Goal: Find specific page/section: Find specific page/section

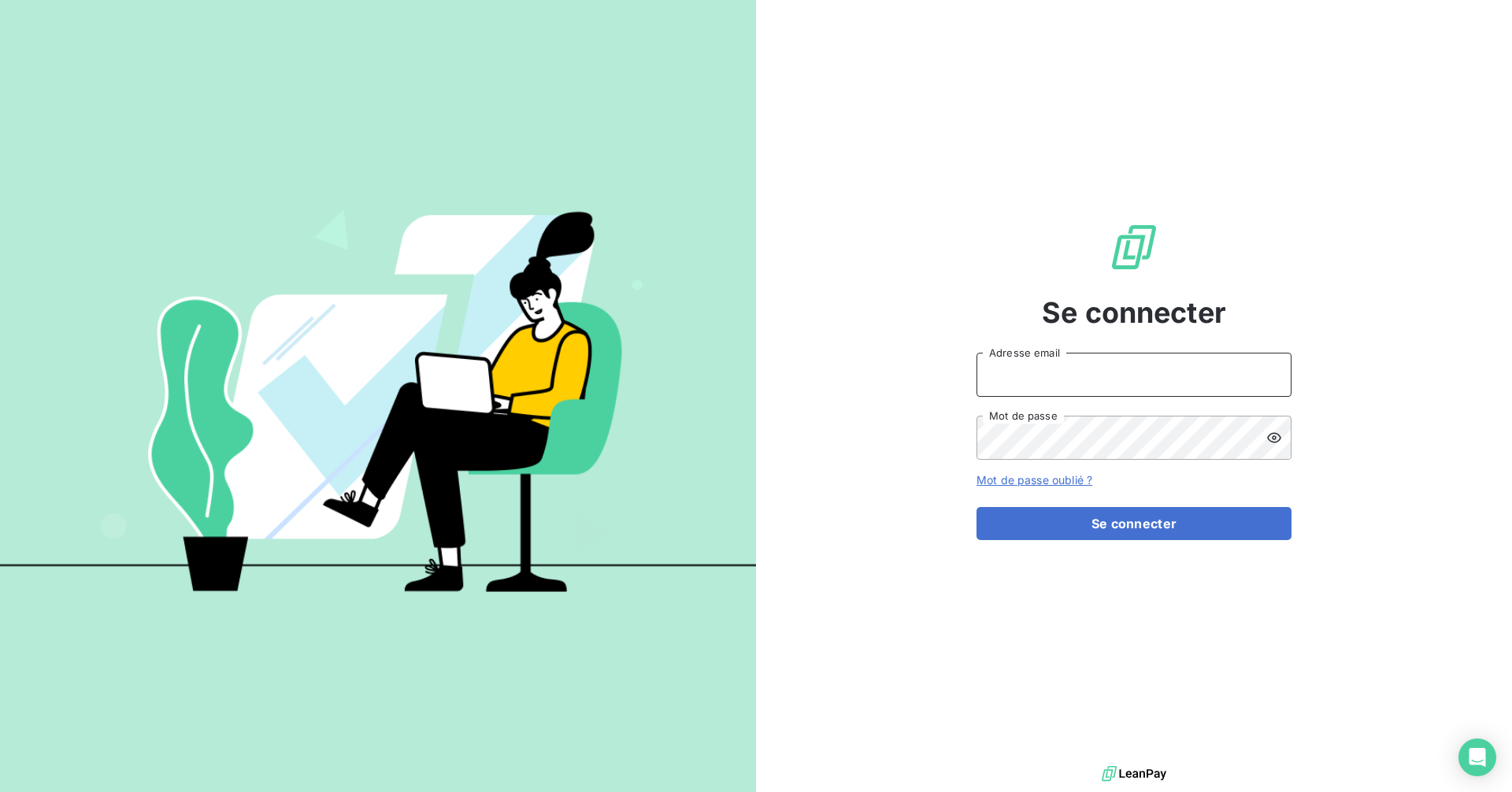
click at [1045, 367] on input "Adresse email" at bounding box center [1133, 374] width 315 height 44
click at [976, 507] on button "Se connecter" at bounding box center [1133, 523] width 315 height 33
type input "[EMAIL_ADDRESS][DOMAIN_NAME]"
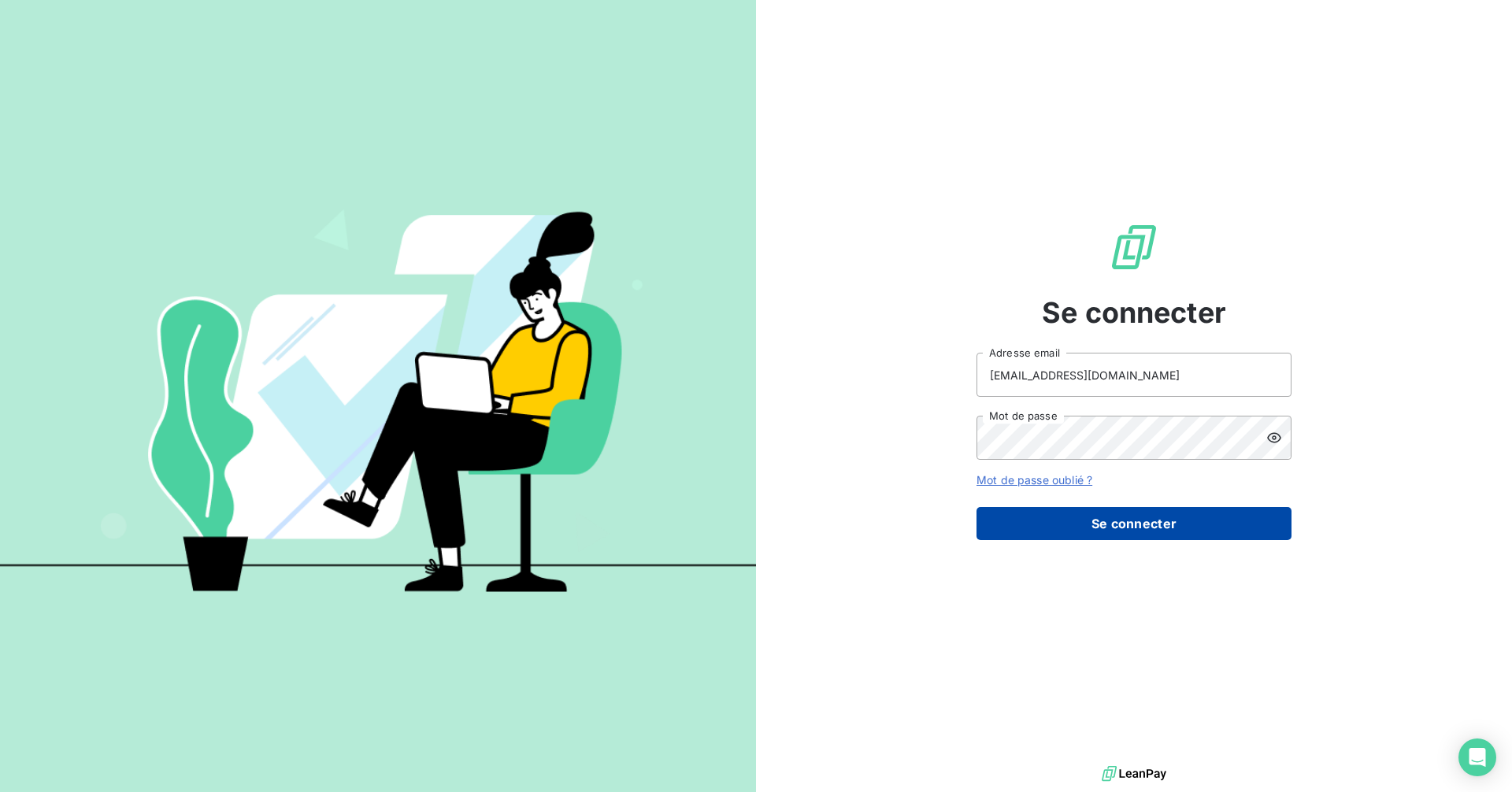
click at [1120, 530] on button "Se connecter" at bounding box center [1133, 523] width 315 height 33
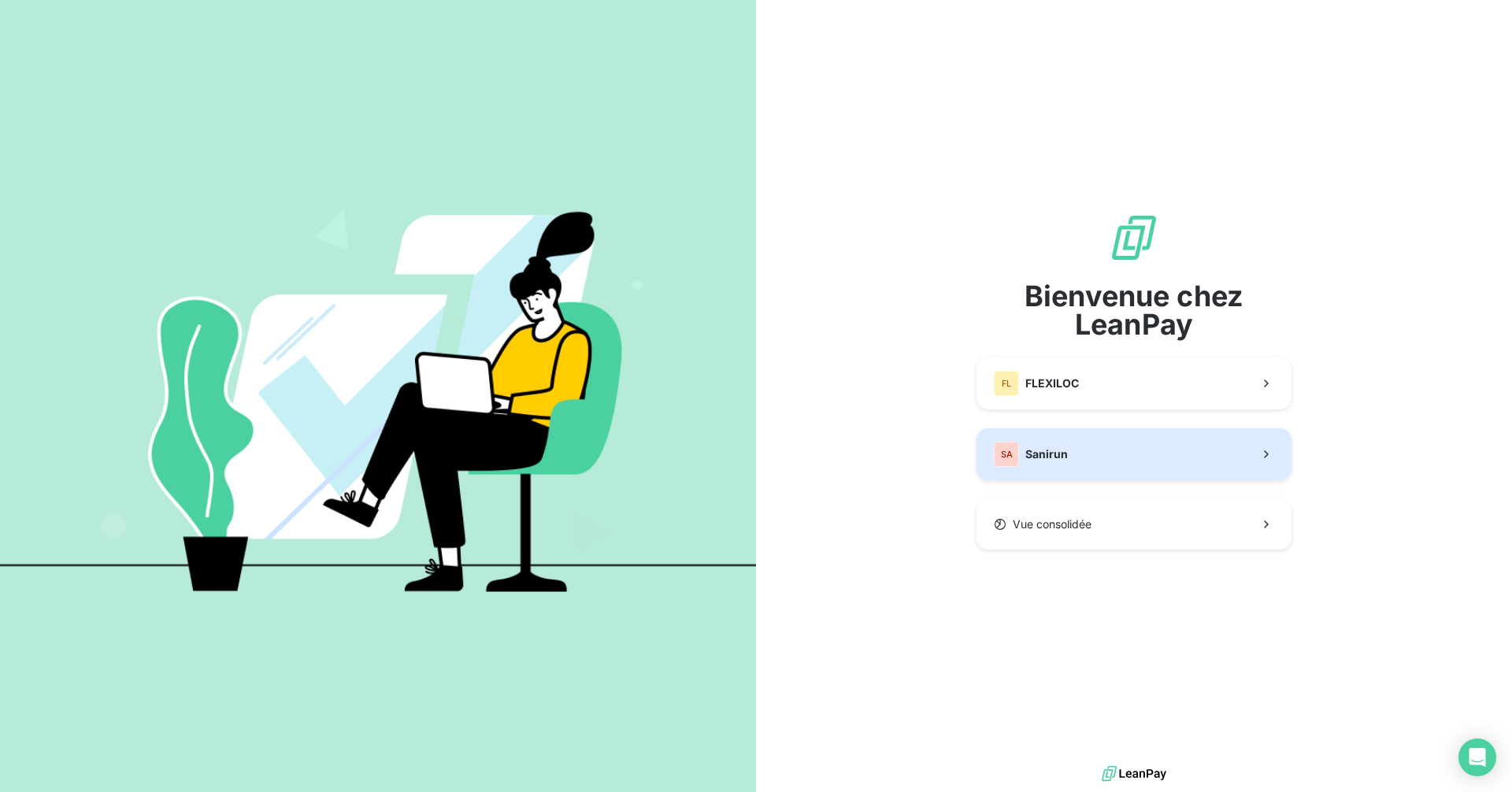
click at [1091, 466] on button "SA Sanirun" at bounding box center [1133, 454] width 315 height 52
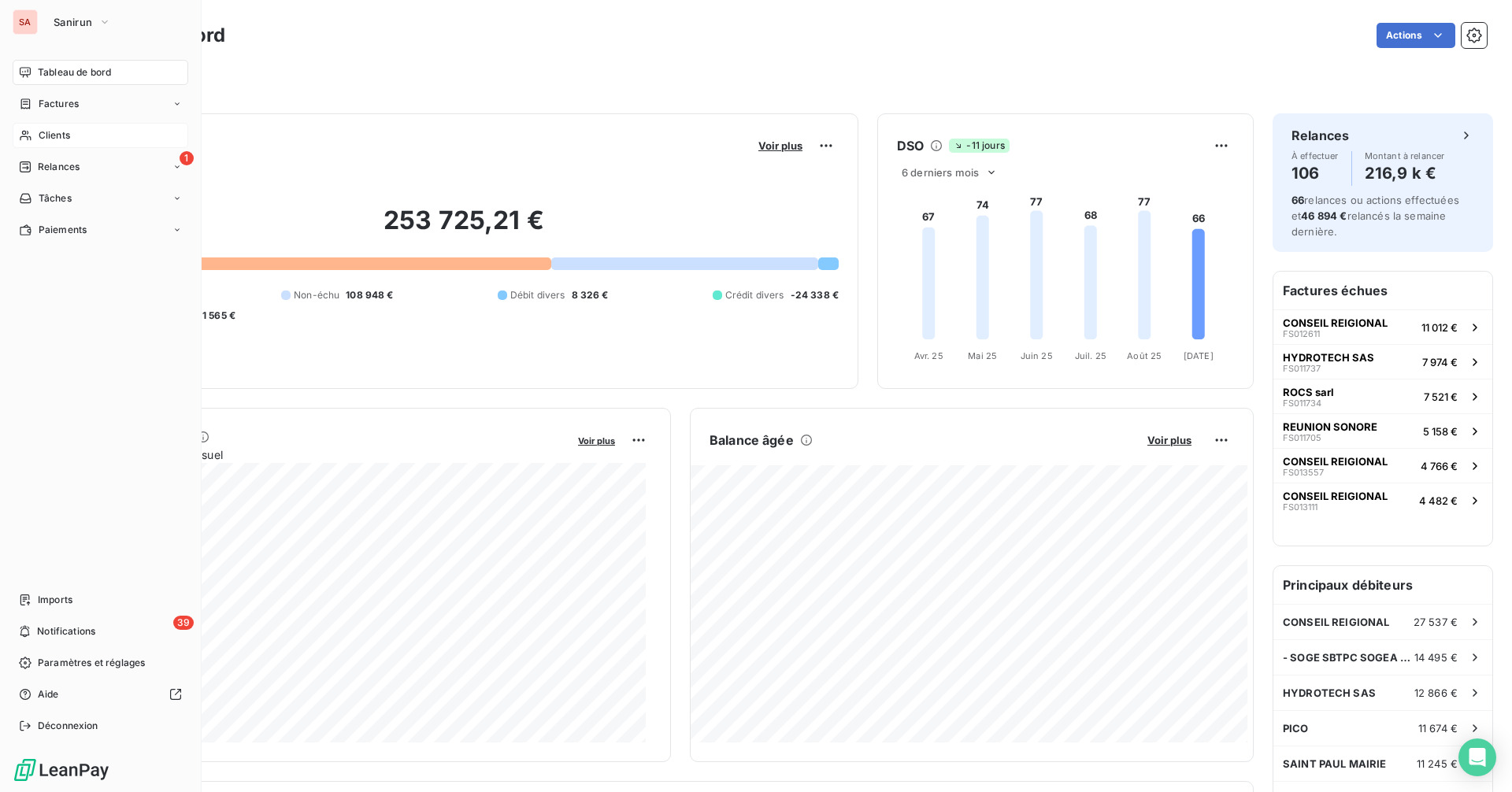
click at [46, 130] on span "Clients" at bounding box center [54, 135] width 31 height 14
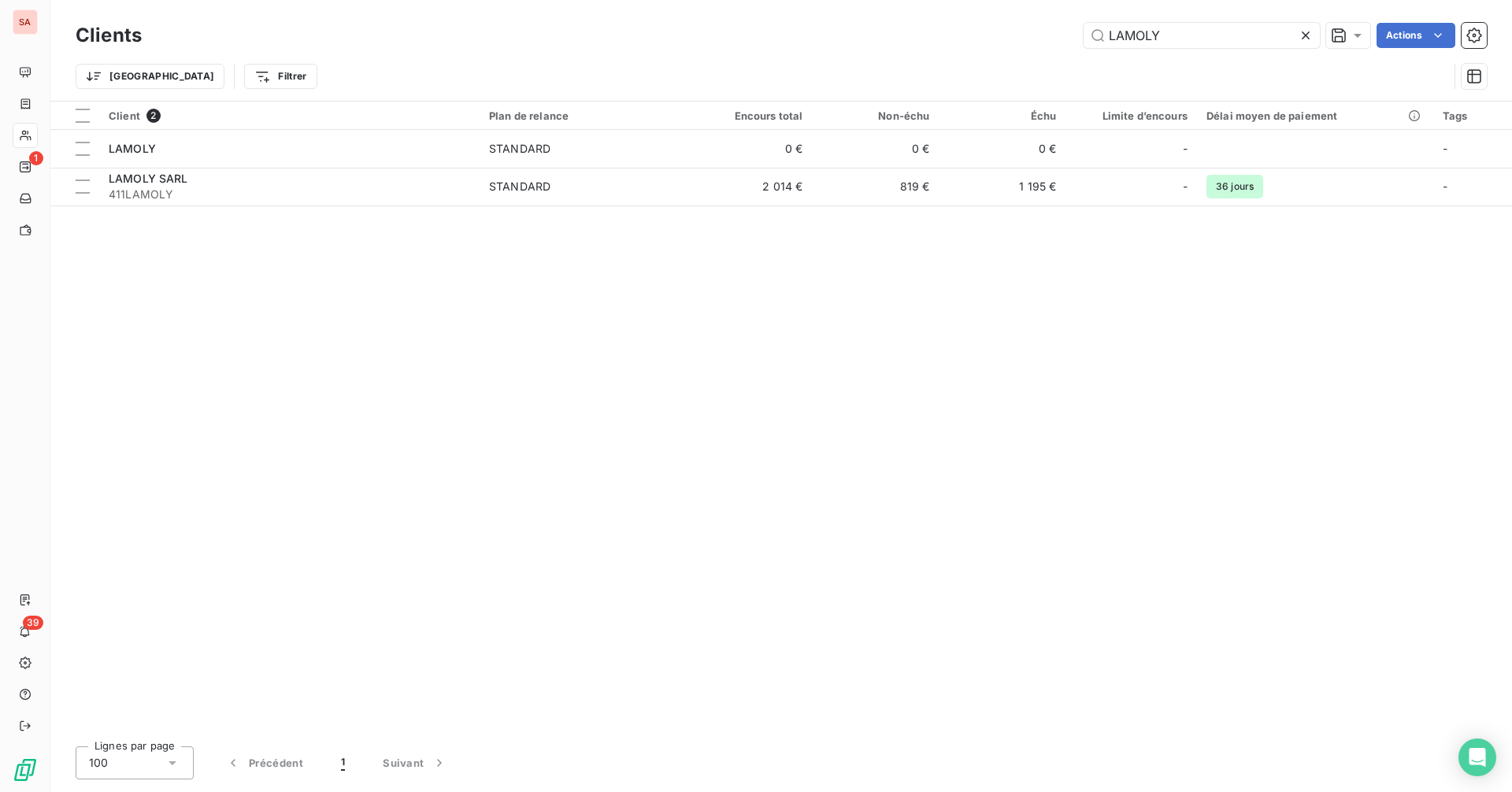
drag, startPoint x: 1180, startPoint y: 34, endPoint x: 1073, endPoint y: 31, distance: 107.0
click at [1073, 31] on div "LAMOLY Actions" at bounding box center [824, 35] width 1326 height 25
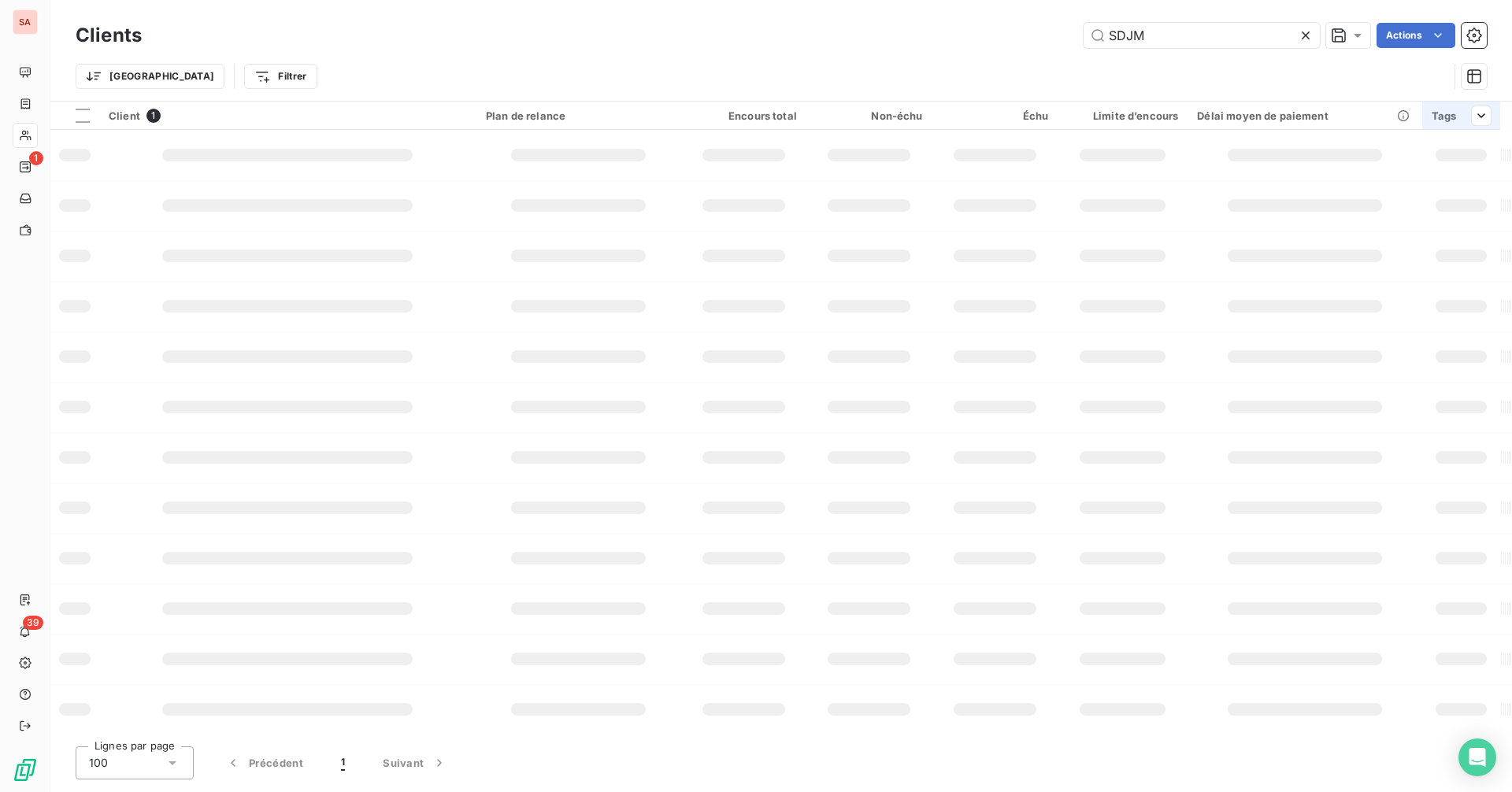
type input "SDJM"
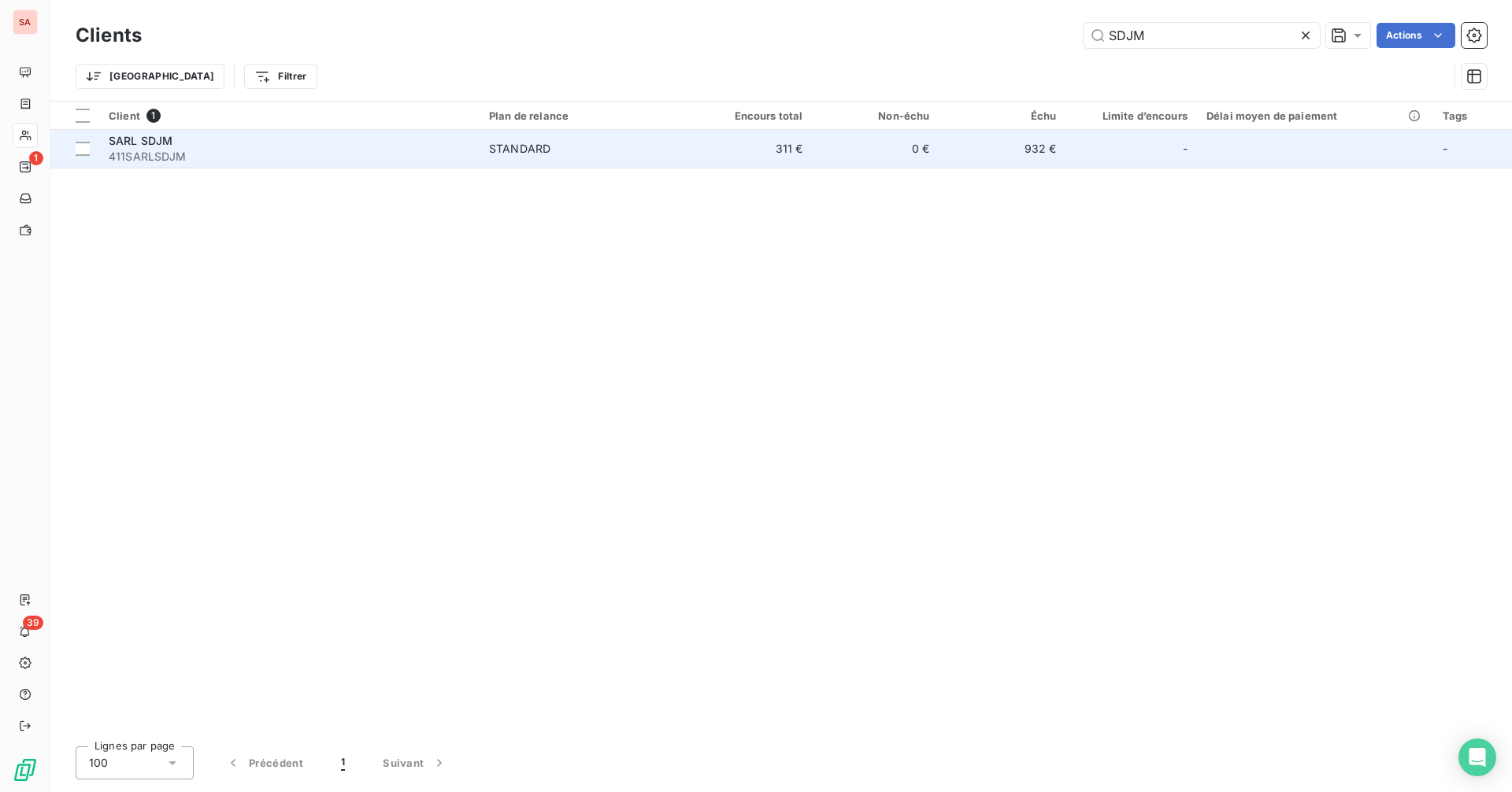
click at [548, 147] on div "STANDARD" at bounding box center [520, 149] width 61 height 16
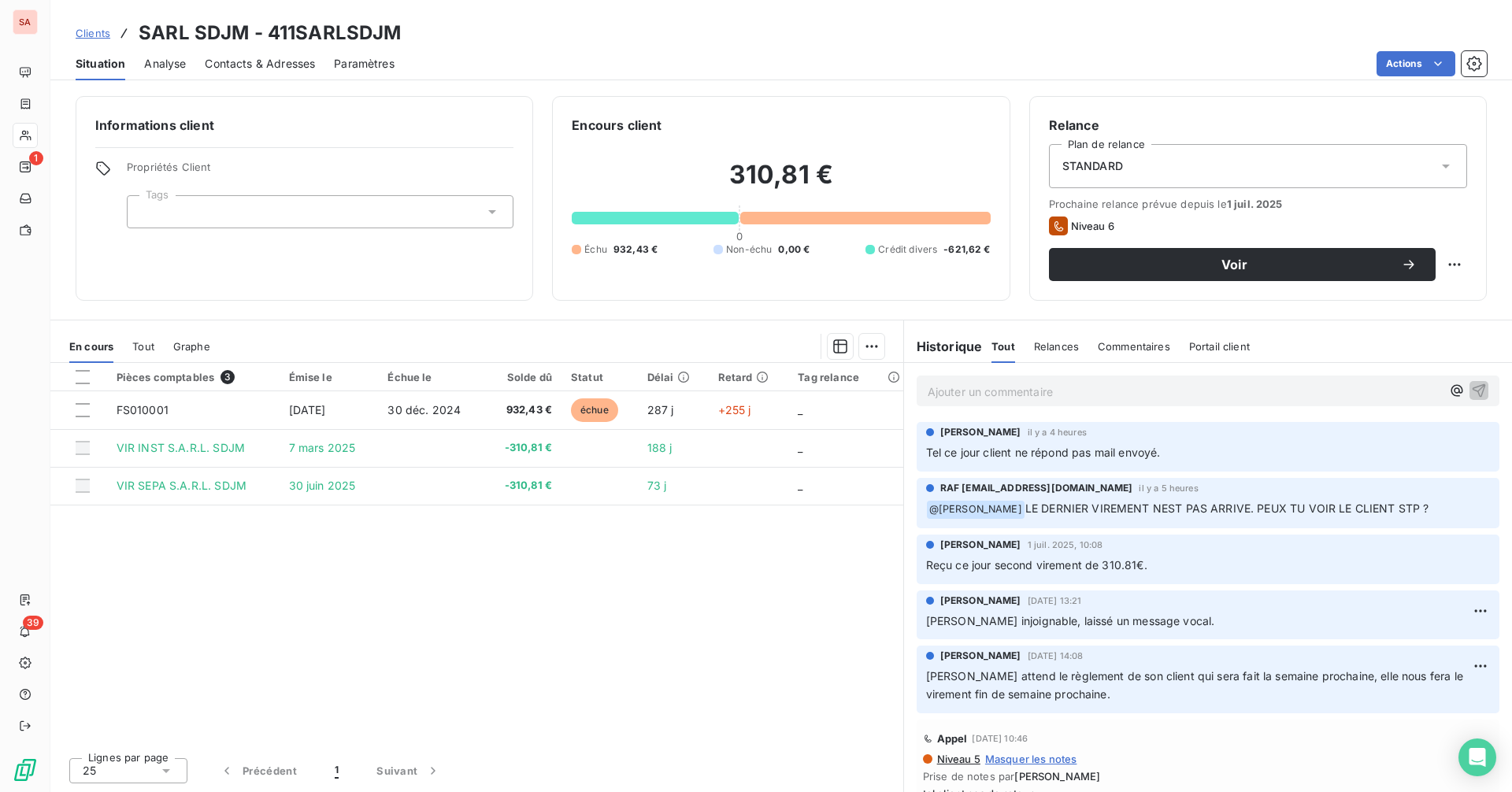
click at [232, 61] on span "Contacts & Adresses" at bounding box center [259, 64] width 110 height 16
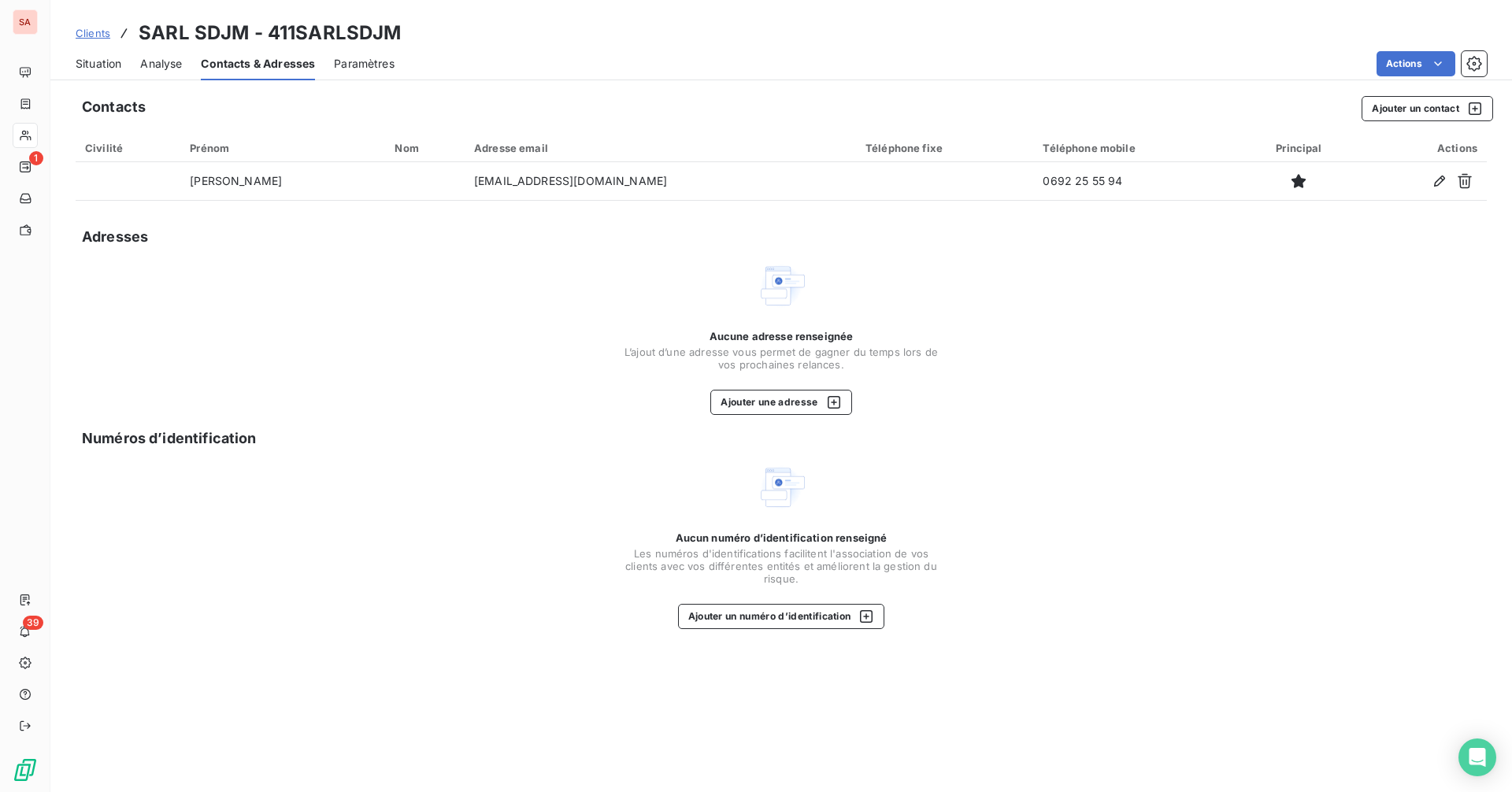
click at [87, 59] on span "Situation" at bounding box center [98, 64] width 46 height 16
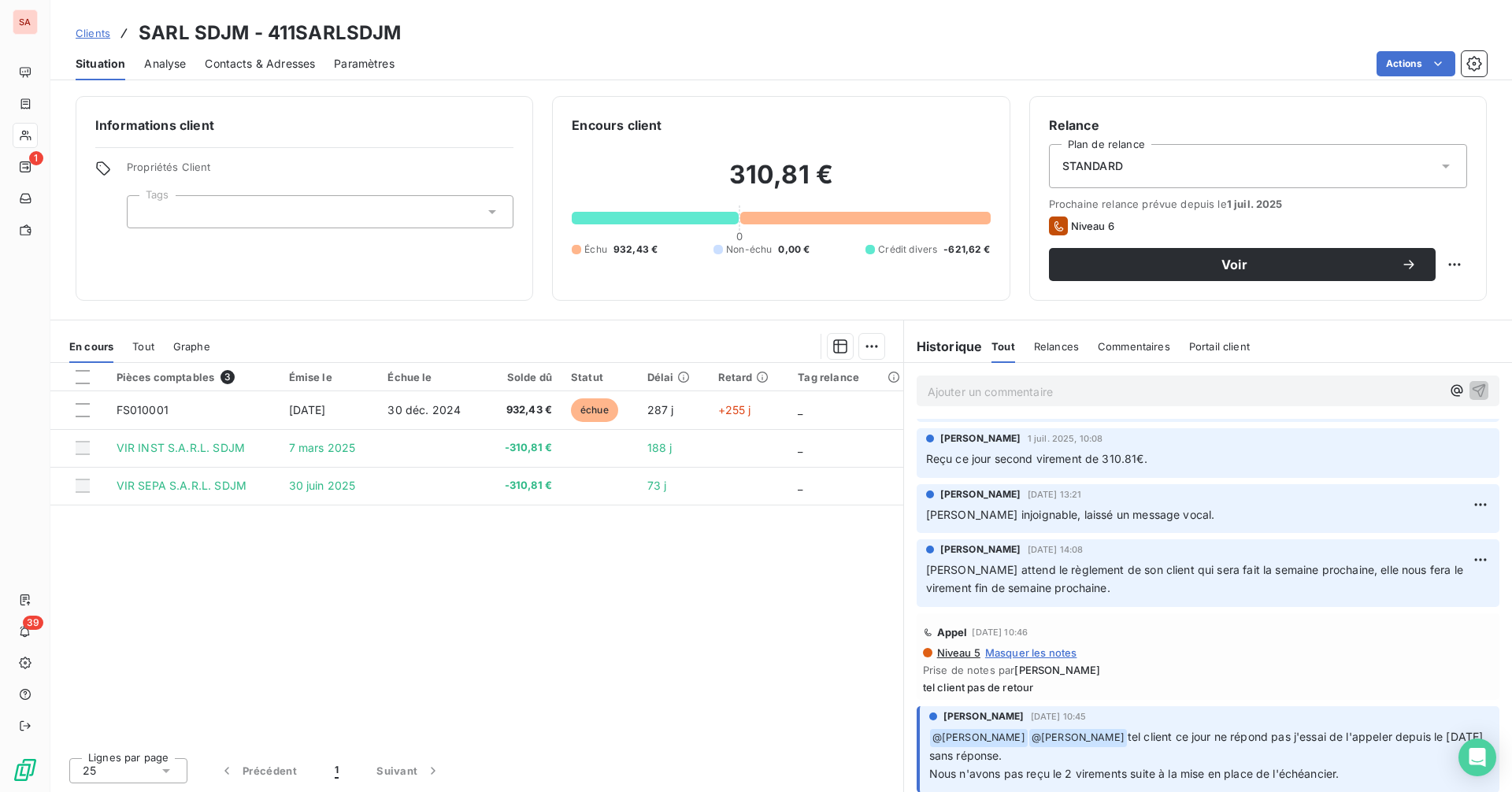
scroll to position [79, 0]
